Goal: Navigation & Orientation: Go to known website

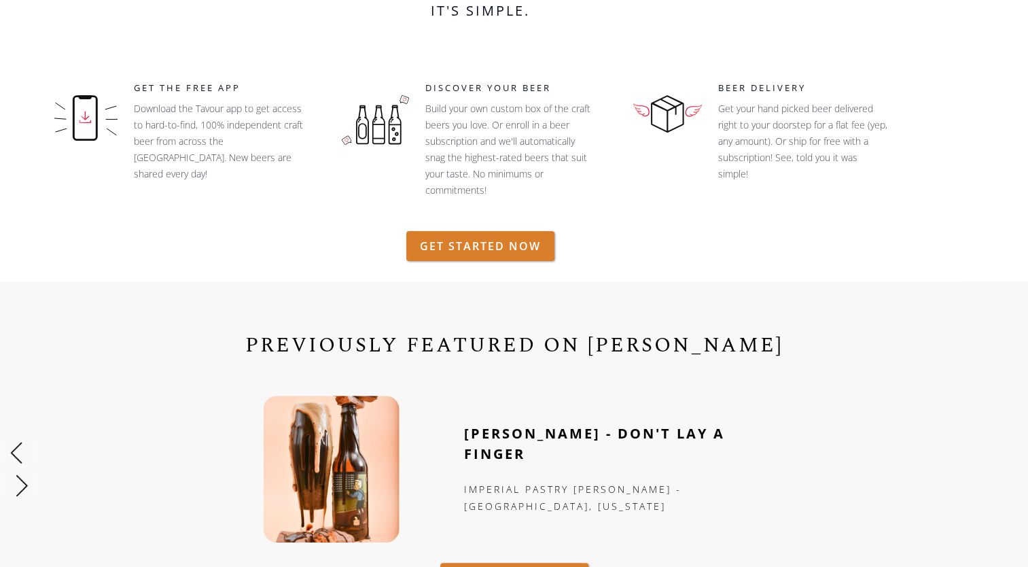
scroll to position [313, 0]
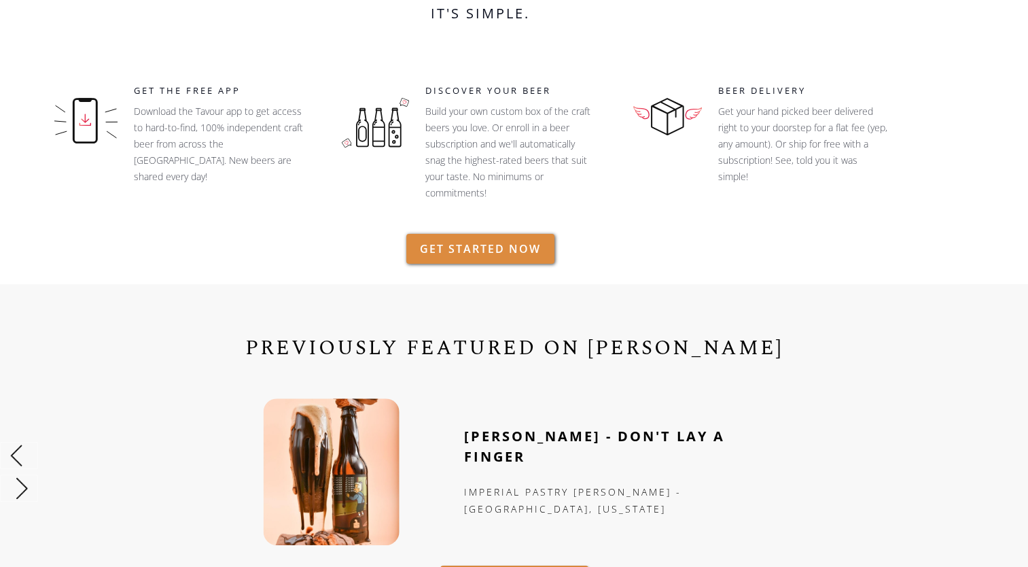
click at [528, 241] on link "GET STARTED NOW" at bounding box center [480, 249] width 148 height 30
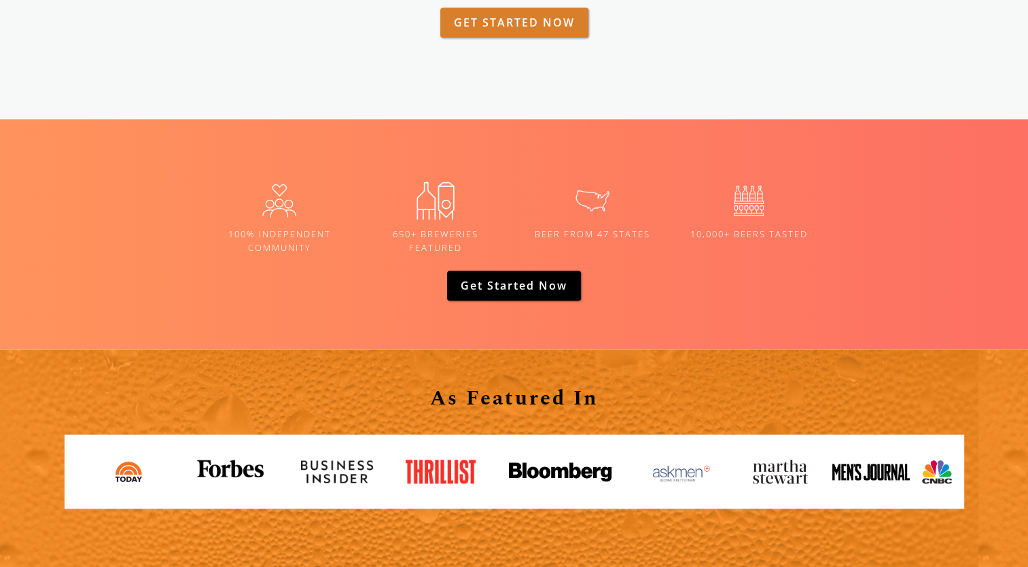
scroll to position [2016, 0]
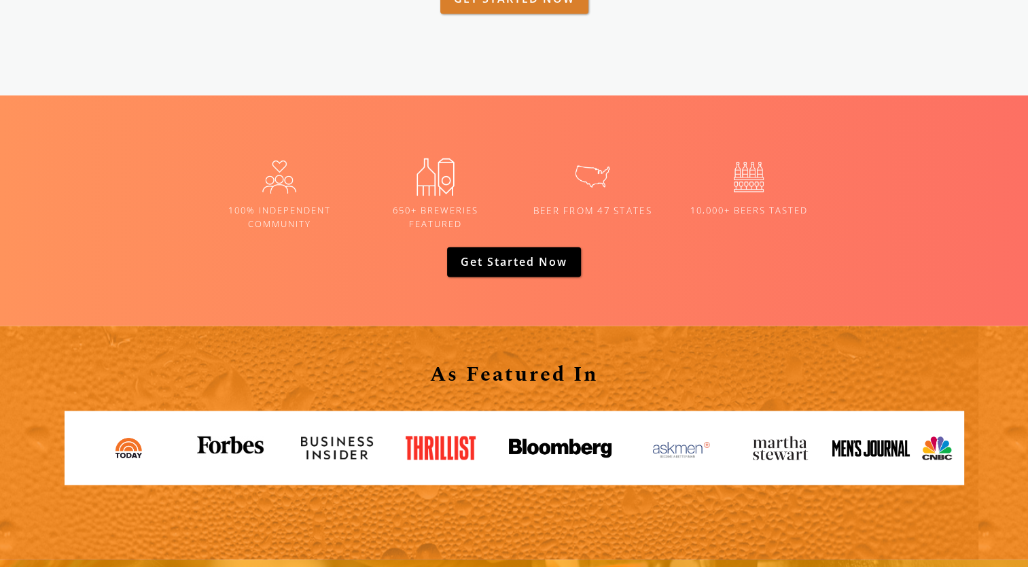
click at [592, 178] on img at bounding box center [592, 176] width 56 height 56
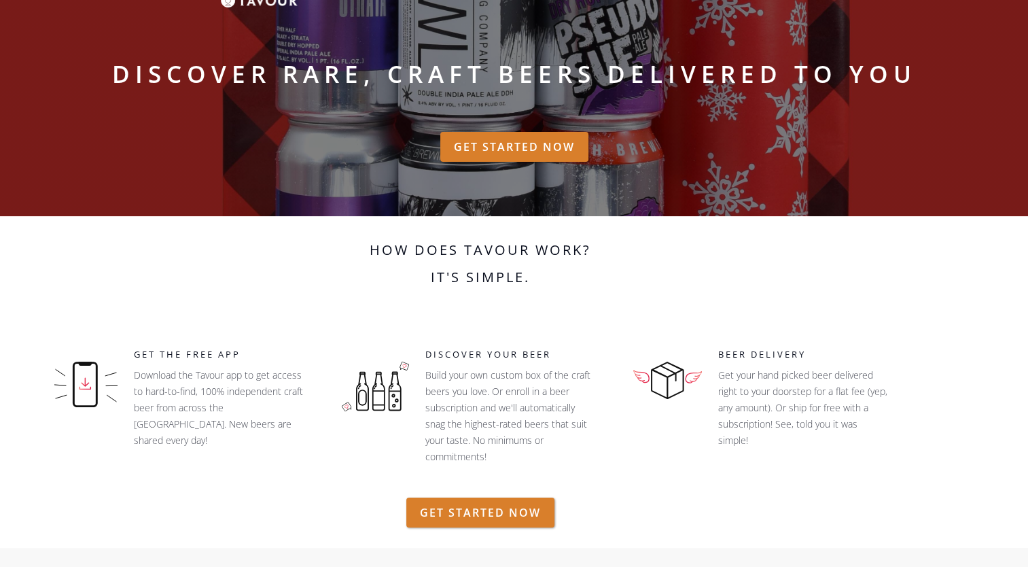
scroll to position [0, 0]
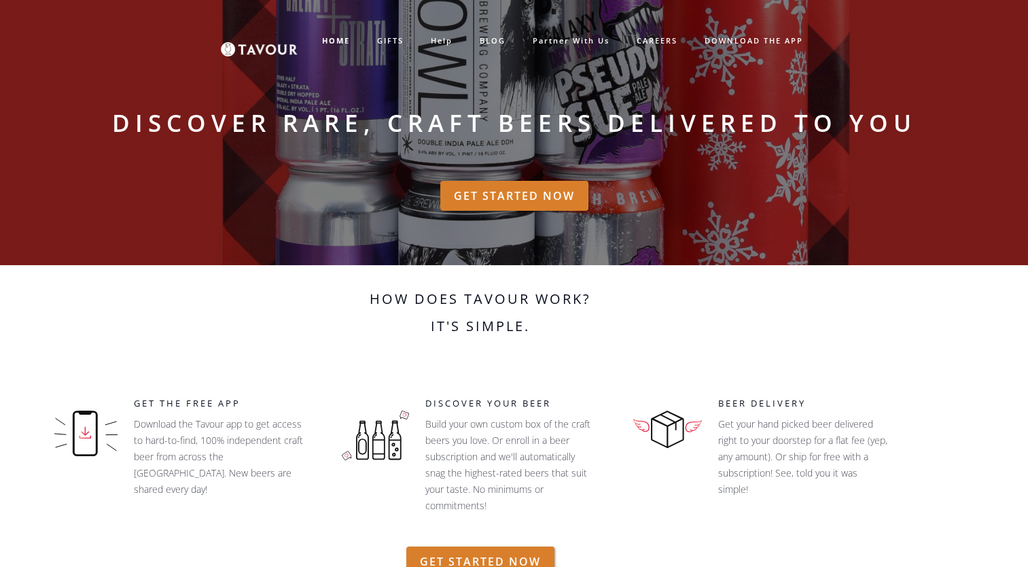
click at [272, 49] on img at bounding box center [259, 40] width 77 height 31
